Goal: Find specific page/section: Find specific page/section

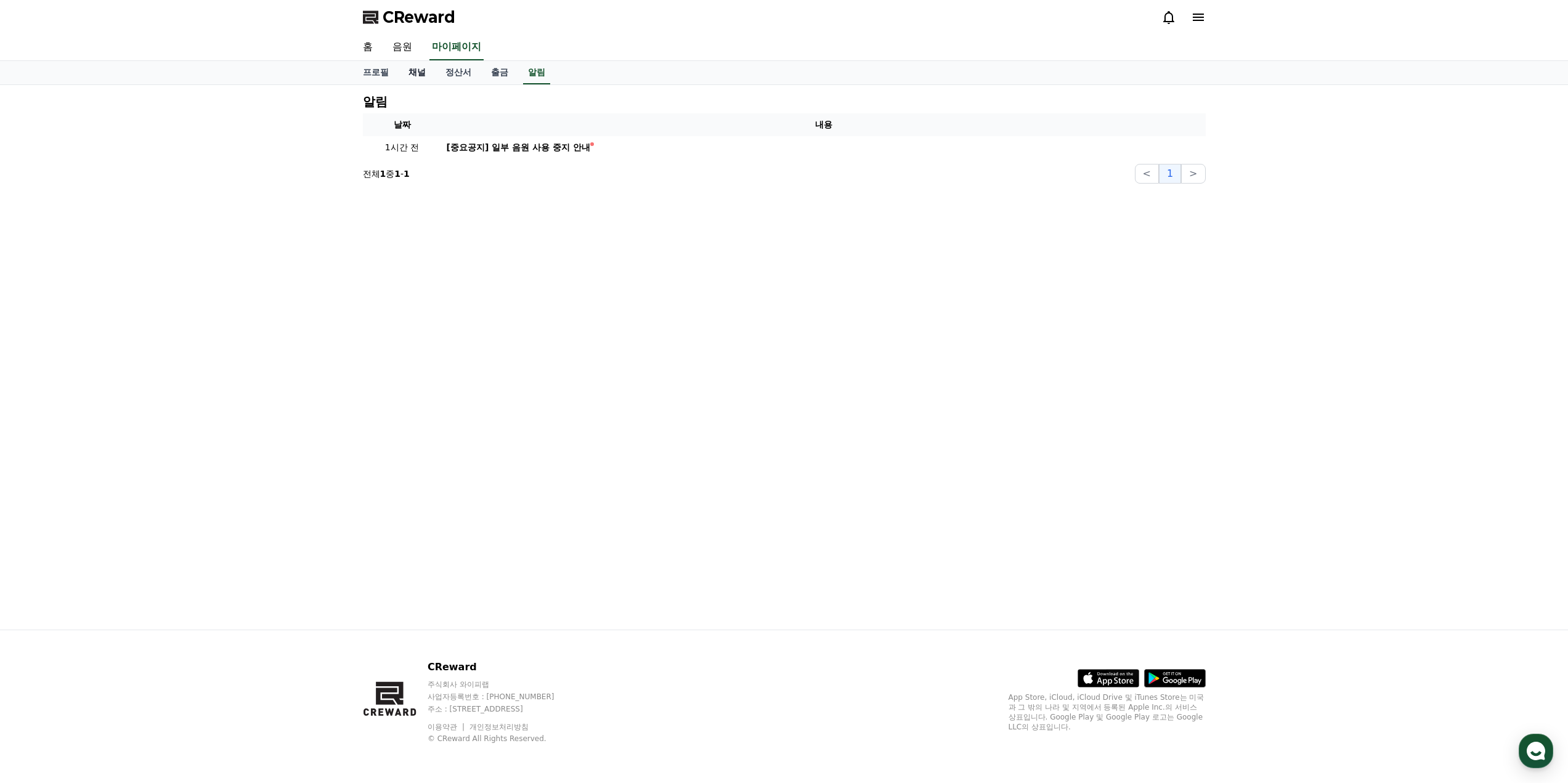
click at [415, 70] on link "채널" at bounding box center [416, 73] width 37 height 23
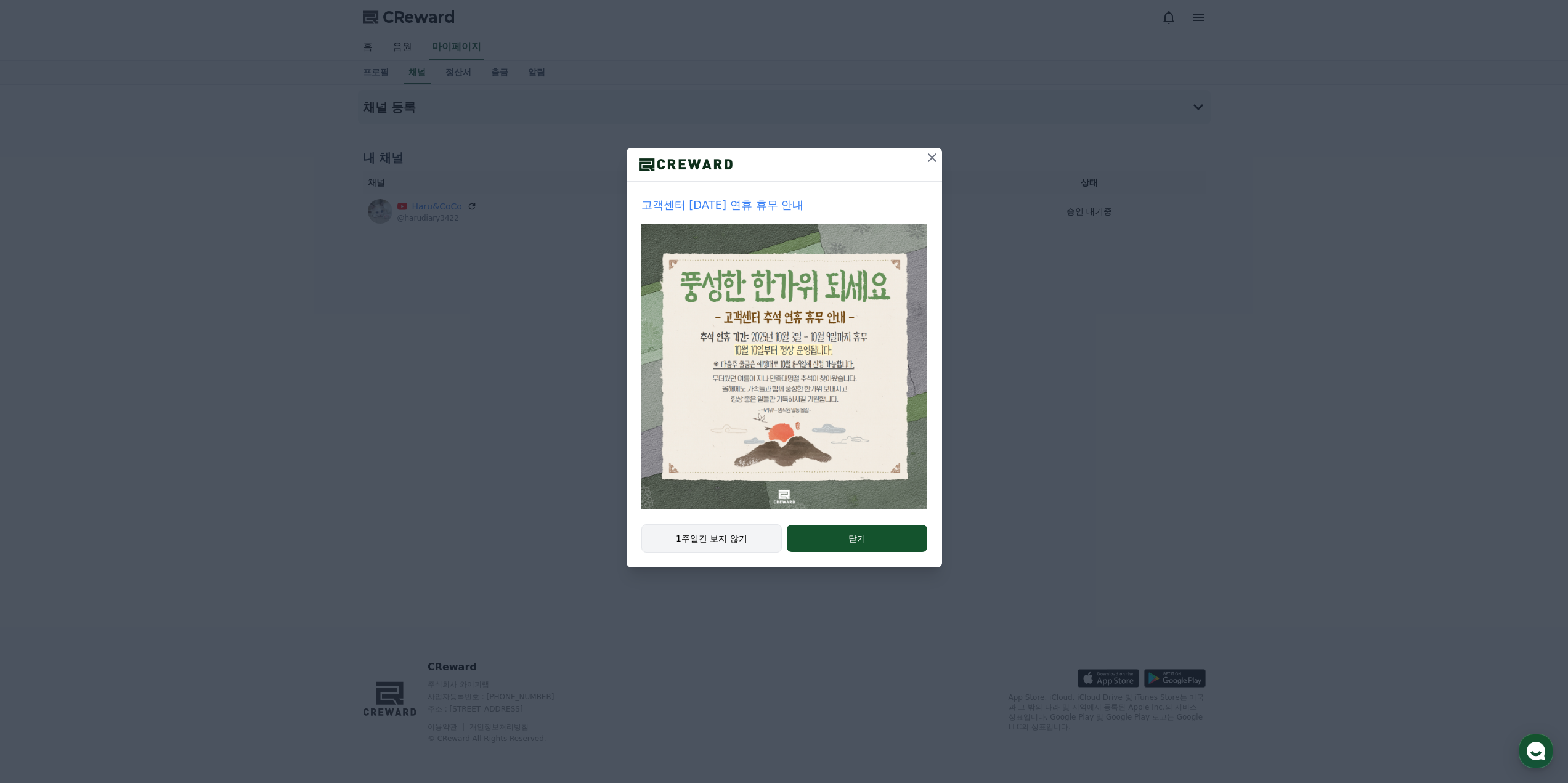
click at [685, 546] on button "1주일간 보지 않기" at bounding box center [712, 537] width 141 height 28
